Goal: Task Accomplishment & Management: Manage account settings

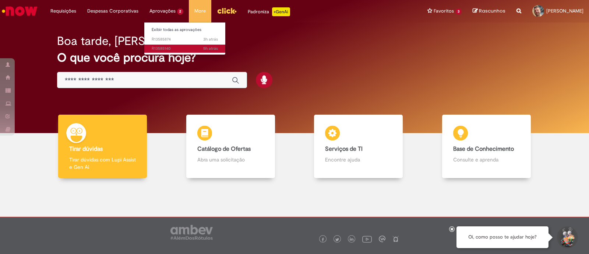
click at [163, 50] on span "5h atrás 5 horas atrás R13585140" at bounding box center [185, 49] width 66 height 6
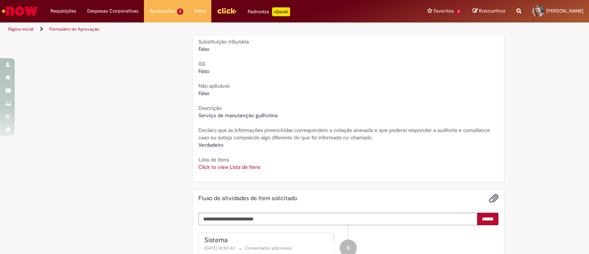
scroll to position [920, 0]
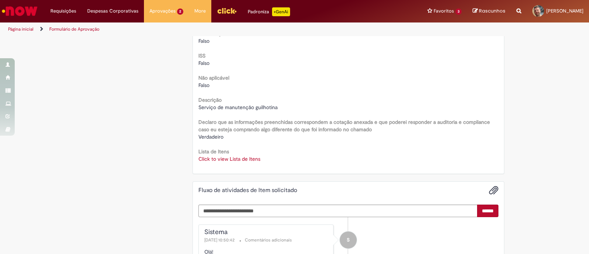
click at [242, 155] on link "Click to view Lista de Itens" at bounding box center [229, 158] width 62 height 7
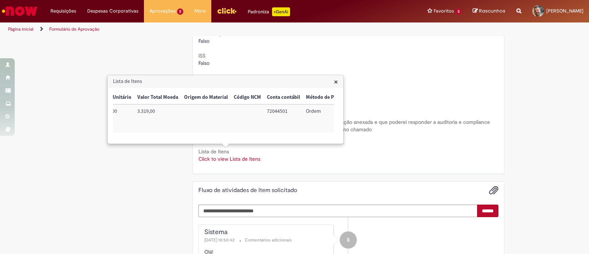
scroll to position [0, 239]
click at [247, 156] on link "Click to view Lista de Itens" at bounding box center [229, 158] width 62 height 7
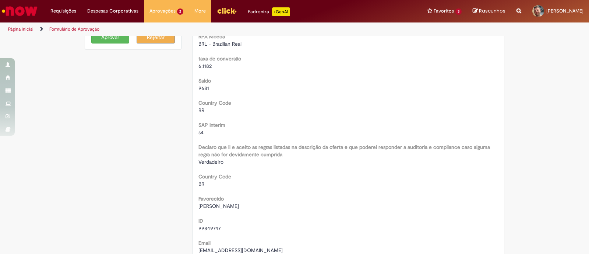
scroll to position [0, 0]
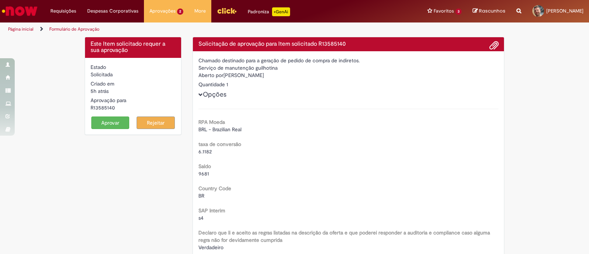
click at [103, 126] on button "Aprovar" at bounding box center [110, 122] width 38 height 13
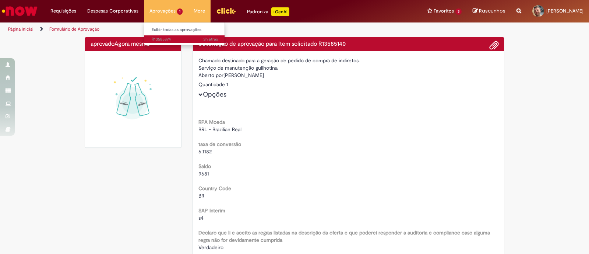
click at [164, 40] on span "3h atrás 3 horas atrás R13585874" at bounding box center [185, 39] width 66 height 6
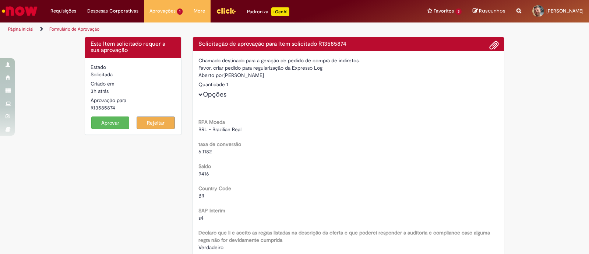
click at [95, 122] on button "Aprovar" at bounding box center [110, 122] width 38 height 13
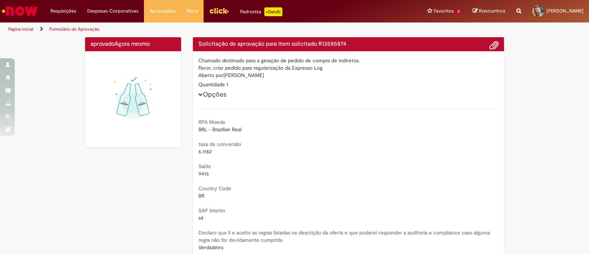
click at [35, 10] on img "Ir para a Homepage" at bounding box center [20, 11] width 38 height 15
